Goal: Task Accomplishment & Management: Manage account settings

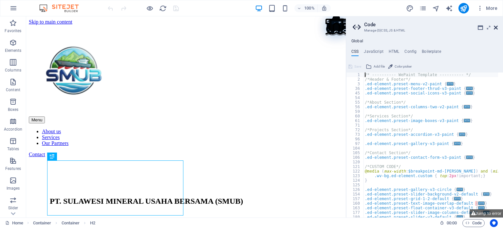
click at [494, 28] on icon at bounding box center [496, 27] width 4 height 5
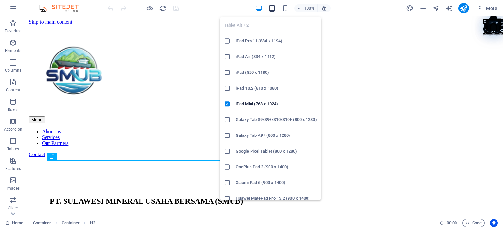
click at [275, 6] on icon "button" at bounding box center [272, 9] width 8 height 8
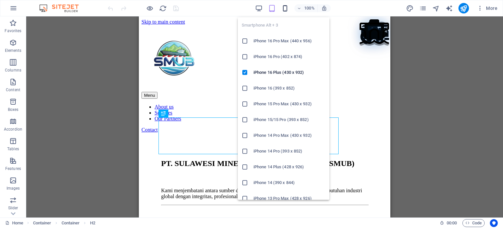
click at [284, 9] on icon "button" at bounding box center [285, 9] width 8 height 8
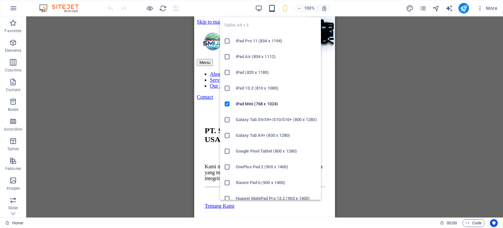
click at [275, 5] on icon "button" at bounding box center [272, 9] width 8 height 8
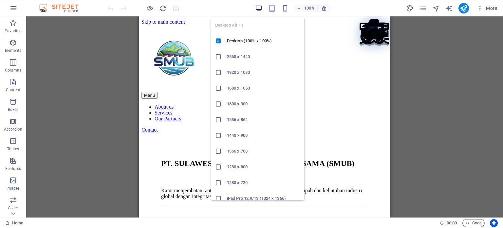
click at [263, 10] on icon "button" at bounding box center [259, 9] width 8 height 8
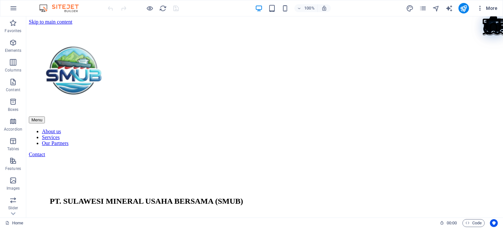
click at [488, 9] on span "More" at bounding box center [487, 8] width 21 height 7
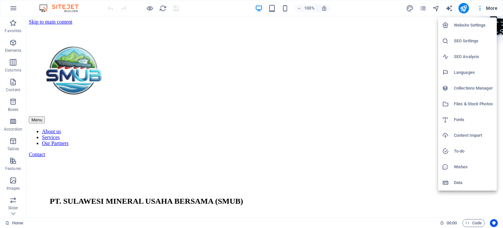
click at [466, 154] on h6 "To-do" at bounding box center [473, 151] width 39 height 8
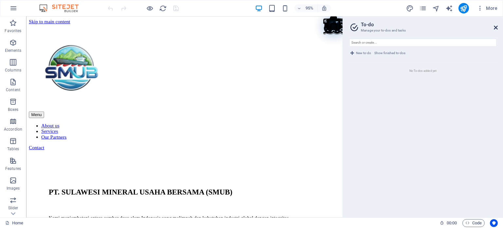
click at [496, 27] on icon at bounding box center [496, 27] width 4 height 5
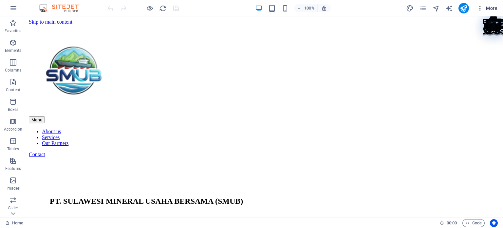
click at [492, 9] on span "More" at bounding box center [487, 8] width 21 height 7
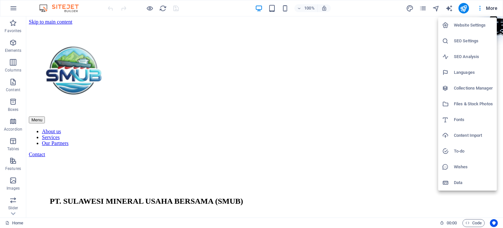
click at [487, 22] on h6 "Website Settings" at bounding box center [473, 25] width 39 height 8
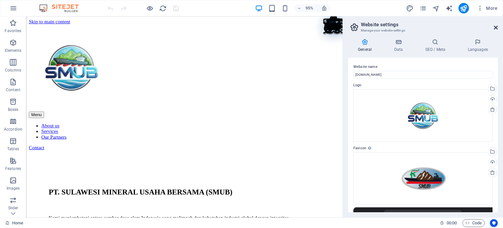
click at [495, 25] on icon at bounding box center [496, 27] width 4 height 5
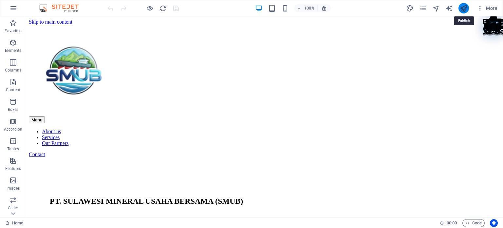
click at [465, 9] on icon "publish" at bounding box center [464, 9] width 8 height 8
